Goal: Task Accomplishment & Management: Use online tool/utility

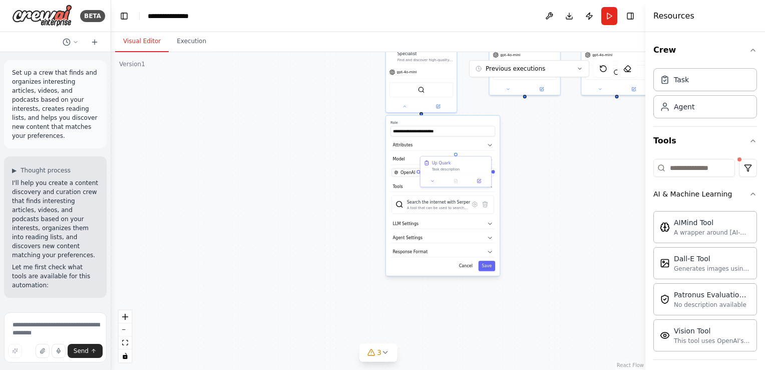
scroll to position [110, 0]
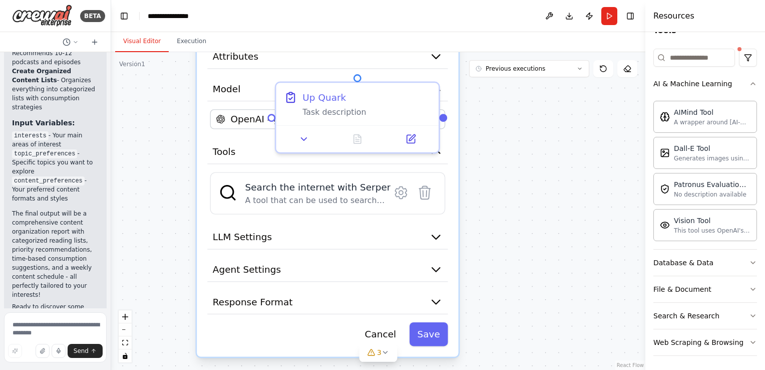
click at [526, 193] on div ".deletable-edge-delete-btn { width: 20px; height: 20px; border: 0px solid #ffff…" at bounding box center [378, 211] width 534 height 318
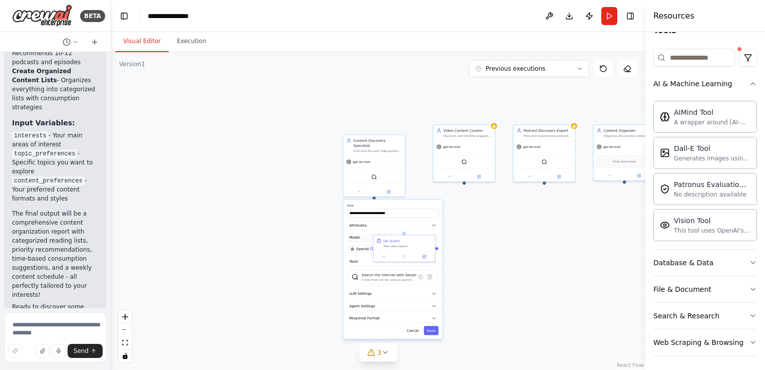
drag, startPoint x: 560, startPoint y: 144, endPoint x: 428, endPoint y: 231, distance: 158.0
click at [511, 242] on div ".deletable-edge-delete-btn { width: 20px; height: 20px; border: 0px solid #ffff…" at bounding box center [378, 211] width 534 height 318
drag, startPoint x: 409, startPoint y: 203, endPoint x: 402, endPoint y: 211, distance: 10.6
click at [369, 262] on div "**********" at bounding box center [391, 269] width 99 height 139
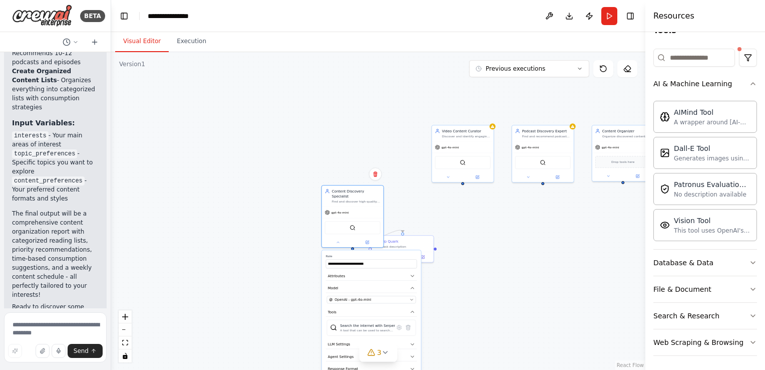
drag, startPoint x: 404, startPoint y: 198, endPoint x: 412, endPoint y: 249, distance: 52.2
click at [385, 250] on div "**********" at bounding box center [371, 319] width 99 height 139
click at [476, 271] on div ".deletable-edge-delete-btn { width: 20px; height: 20px; border: 0px solid #ffff…" at bounding box center [378, 211] width 534 height 318
click at [347, 238] on button at bounding box center [338, 241] width 29 height 6
drag, startPoint x: 351, startPoint y: 191, endPoint x: 386, endPoint y: 144, distance: 58.0
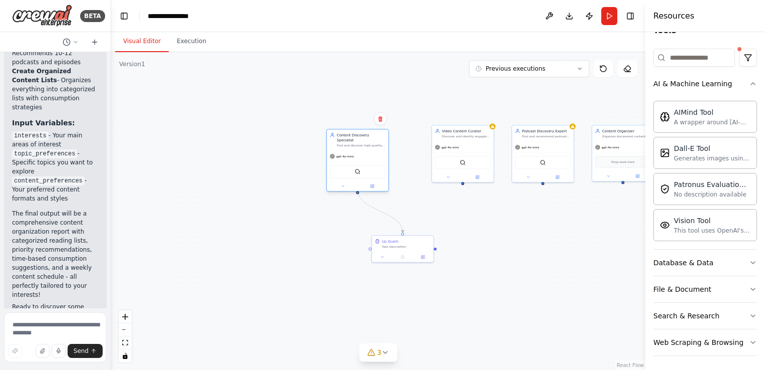
click at [362, 132] on div "Content Discovery Specialist" at bounding box center [361, 137] width 49 height 10
click at [444, 212] on div ".deletable-edge-delete-btn { width: 20px; height: 20px; border: 0px solid #ffff…" at bounding box center [378, 211] width 534 height 318
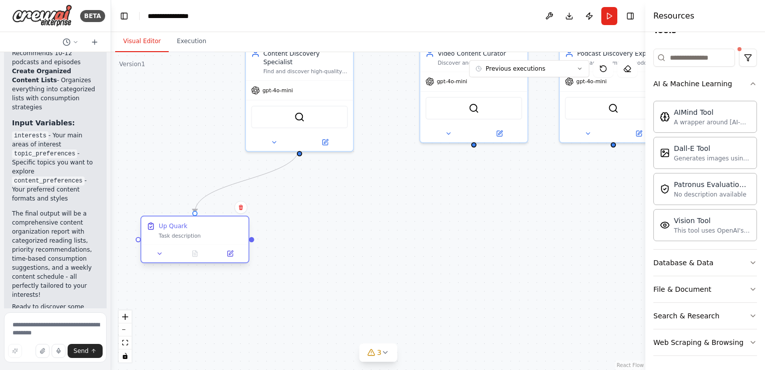
drag, startPoint x: 391, startPoint y: 243, endPoint x: 216, endPoint y: 222, distance: 175.6
click at [216, 222] on div "Up Quark" at bounding box center [201, 225] width 85 height 9
click at [290, 109] on div "SerperDevTool" at bounding box center [298, 115] width 97 height 23
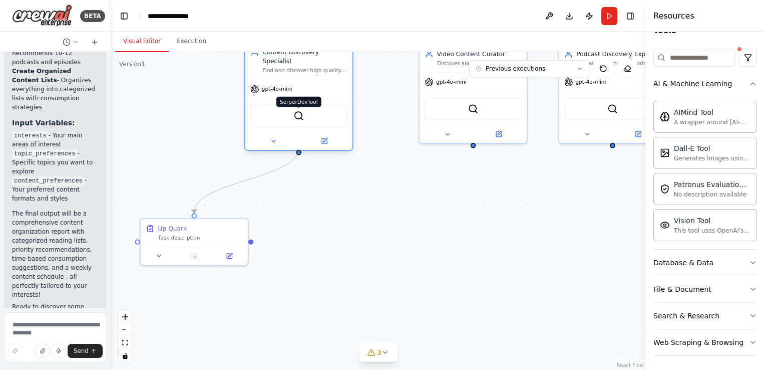
click at [301, 111] on img at bounding box center [299, 116] width 11 height 11
click at [300, 112] on div "SerperDevTool" at bounding box center [298, 115] width 97 height 23
click at [303, 111] on img at bounding box center [299, 116] width 11 height 11
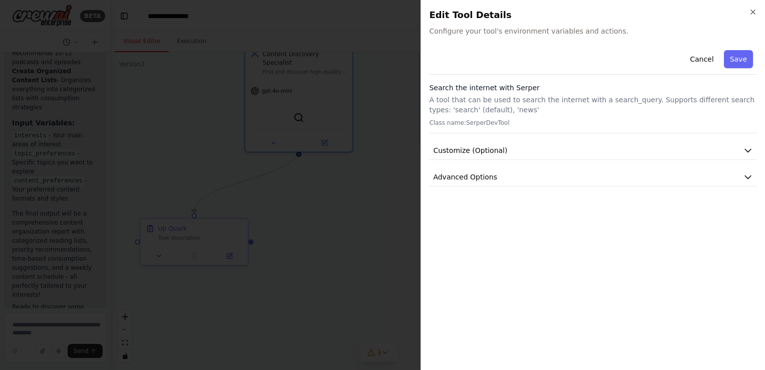
click at [590, 71] on div "Cancel Save" at bounding box center [593, 60] width 328 height 29
drag, startPoint x: 557, startPoint y: 54, endPoint x: 527, endPoint y: 120, distance: 72.2
click at [557, 54] on div "Cancel Save" at bounding box center [593, 60] width 328 height 29
click at [521, 152] on button "Customize (Optional)" at bounding box center [593, 150] width 328 height 19
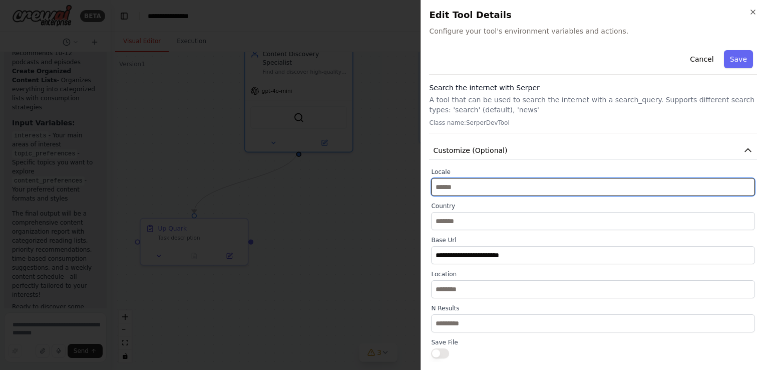
click at [510, 182] on input "text" at bounding box center [593, 187] width 324 height 18
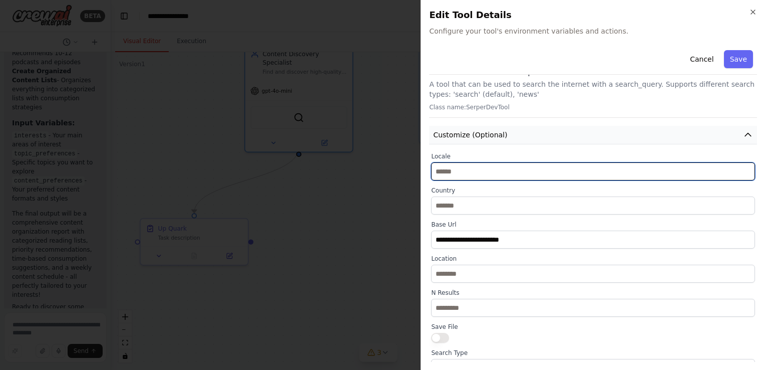
scroll to position [14, 0]
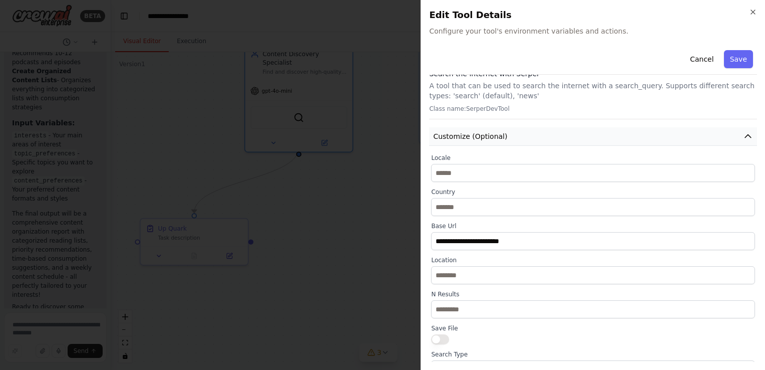
click at [545, 131] on button "Customize (Optional)" at bounding box center [593, 136] width 328 height 19
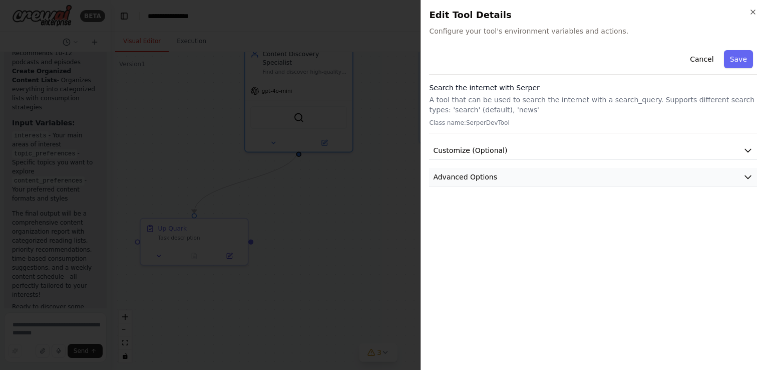
click at [684, 182] on button "Advanced Options" at bounding box center [593, 177] width 328 height 19
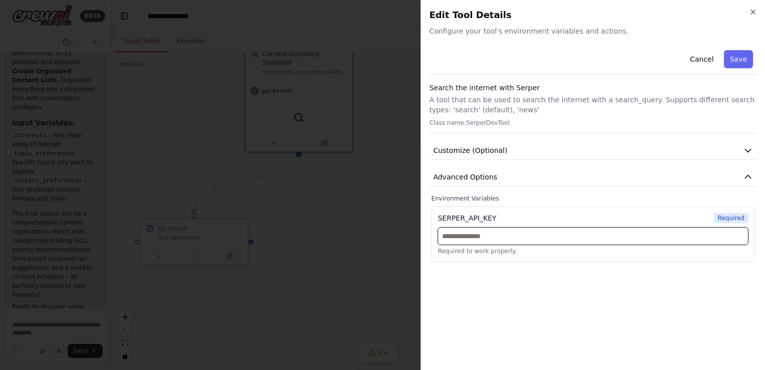
click at [633, 233] on input "text" at bounding box center [593, 236] width 311 height 18
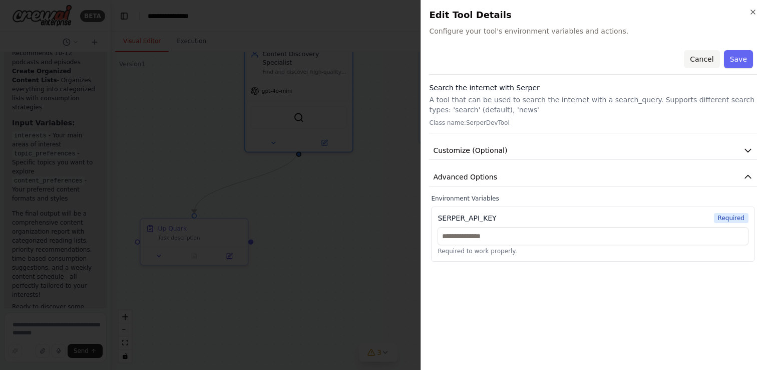
click at [701, 59] on button "Cancel" at bounding box center [702, 59] width 36 height 18
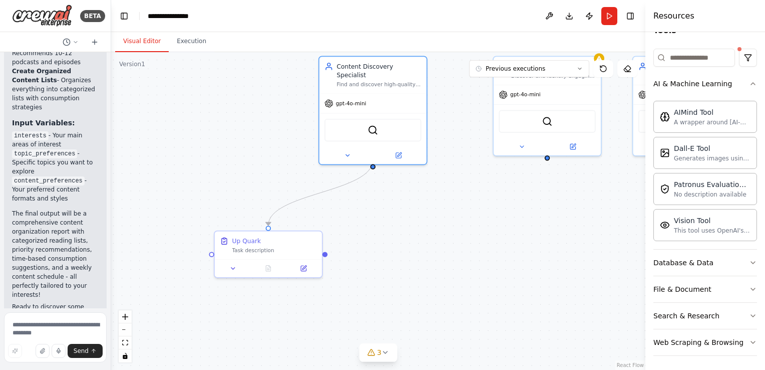
drag, startPoint x: 487, startPoint y: 169, endPoint x: 561, endPoint y: 182, distance: 75.2
click at [561, 182] on div ".deletable-edge-delete-btn { width: 20px; height: 20px; border: 0px solid #ffff…" at bounding box center [378, 211] width 534 height 318
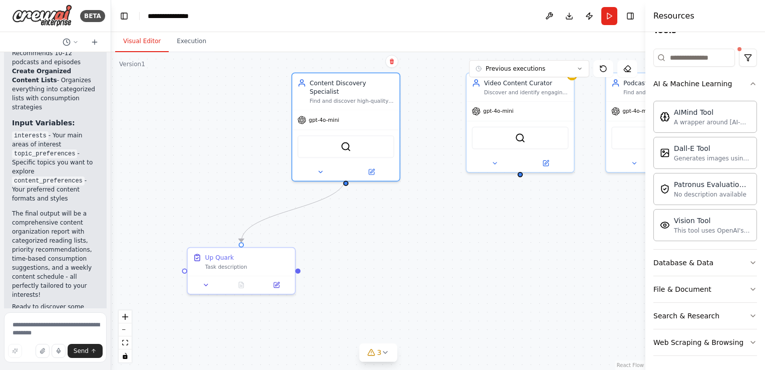
drag, startPoint x: 501, startPoint y: 176, endPoint x: 450, endPoint y: 190, distance: 52.5
click at [477, 190] on div ".deletable-edge-delete-btn { width: 20px; height: 20px; border: 0px solid #ffff…" at bounding box center [378, 211] width 534 height 318
drag, startPoint x: 348, startPoint y: 172, endPoint x: 522, endPoint y: 174, distance: 174.3
click at [522, 174] on div ".deletable-edge-delete-btn { width: 20px; height: 20px; border: 0px solid #ffff…" at bounding box center [378, 211] width 534 height 318
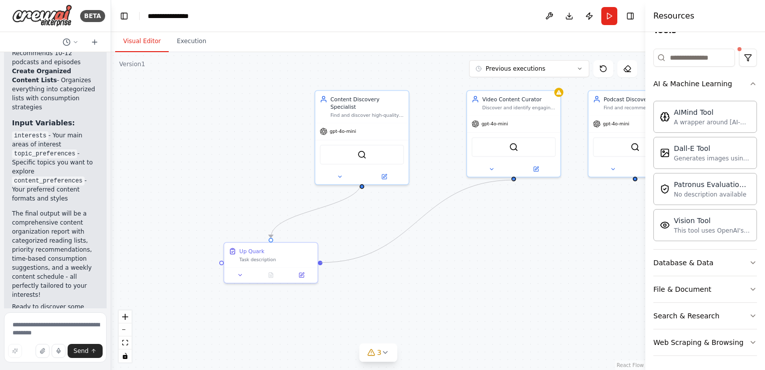
drag, startPoint x: 321, startPoint y: 263, endPoint x: 514, endPoint y: 180, distance: 210.5
click at [514, 180] on div ".deletable-edge-delete-btn { width: 20px; height: 20px; border: 0px solid #ffff…" at bounding box center [378, 211] width 534 height 318
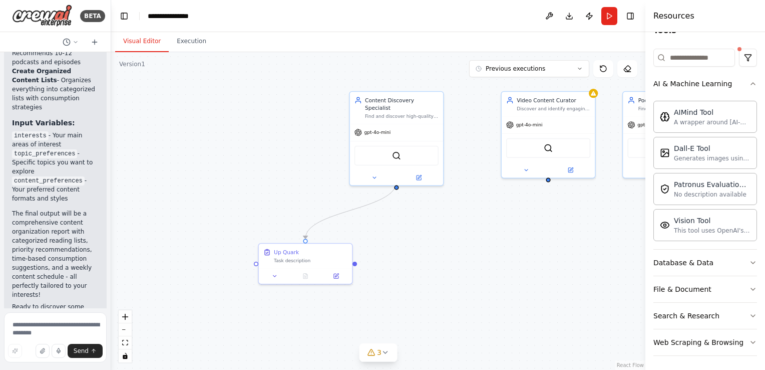
drag, startPoint x: 222, startPoint y: 263, endPoint x: 251, endPoint y: 257, distance: 29.6
click at [254, 254] on div ".deletable-edge-delete-btn { width: 20px; height: 20px; border: 0px solid #ffff…" at bounding box center [378, 211] width 534 height 318
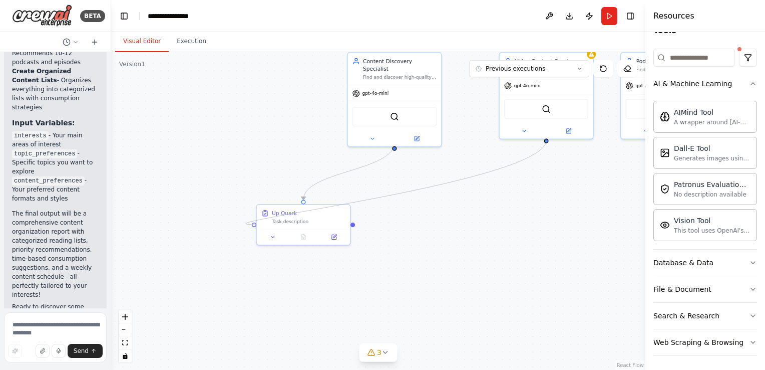
drag, startPoint x: 254, startPoint y: 253, endPoint x: 546, endPoint y: 144, distance: 311.8
click at [547, 144] on div ".deletable-edge-delete-btn { width: 20px; height: 20px; border: 0px solid #ffff…" at bounding box center [378, 211] width 534 height 318
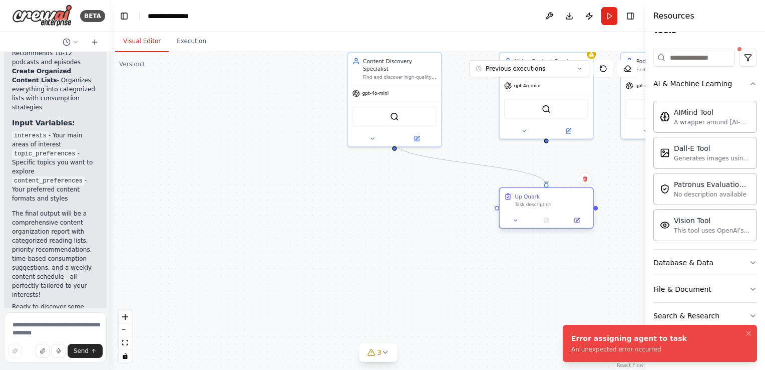
drag, startPoint x: 299, startPoint y: 213, endPoint x: 536, endPoint y: 198, distance: 237.9
click at [540, 195] on div "Up Quark" at bounding box center [552, 196] width 74 height 8
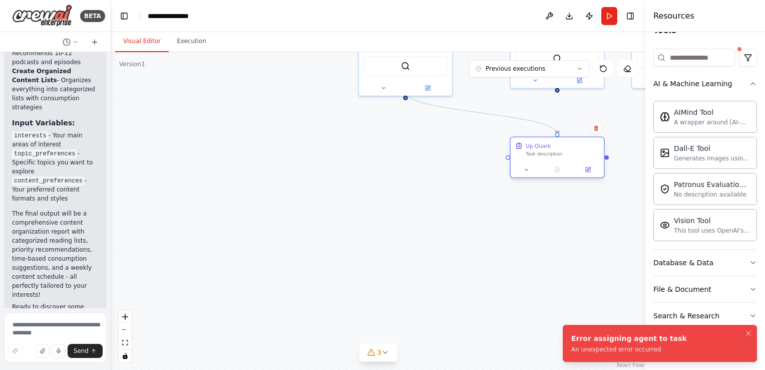
drag, startPoint x: 496, startPoint y: 211, endPoint x: 510, endPoint y: 163, distance: 50.1
click at [507, 161] on div ".deletable-edge-delete-btn { width: 20px; height: 20px; border: 0px solid #ffff…" at bounding box center [378, 211] width 534 height 318
drag, startPoint x: 508, startPoint y: 158, endPoint x: 555, endPoint y: 91, distance: 81.6
click at [555, 91] on div ".deletable-edge-delete-btn { width: 20px; height: 20px; border: 0px solid #ffff…" at bounding box center [378, 211] width 534 height 318
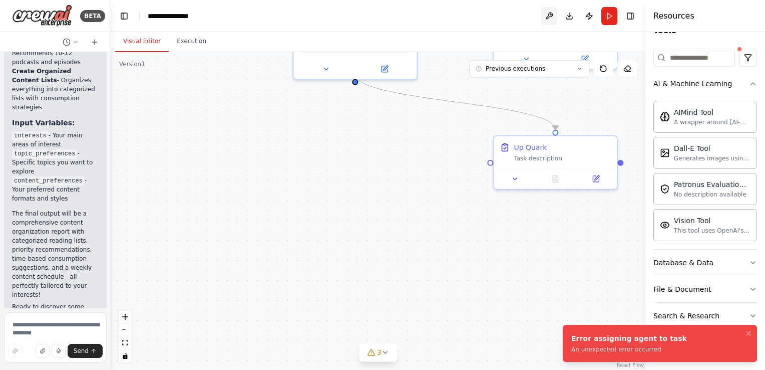
click at [553, 14] on button at bounding box center [549, 16] width 16 height 18
click at [587, 15] on body "BETA Set up a crew that finds and organizes interesting articles, videos, and p…" at bounding box center [382, 185] width 765 height 370
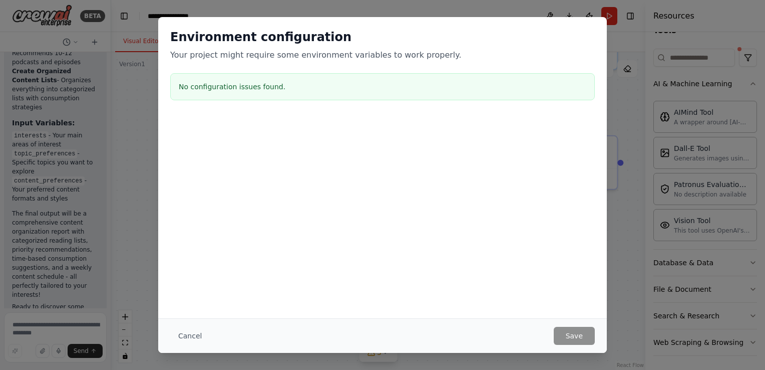
drag, startPoint x: 568, startPoint y: 147, endPoint x: 595, endPoint y: 130, distance: 32.4
click at [569, 147] on div at bounding box center [382, 166] width 449 height 100
